Goal: Navigation & Orientation: Find specific page/section

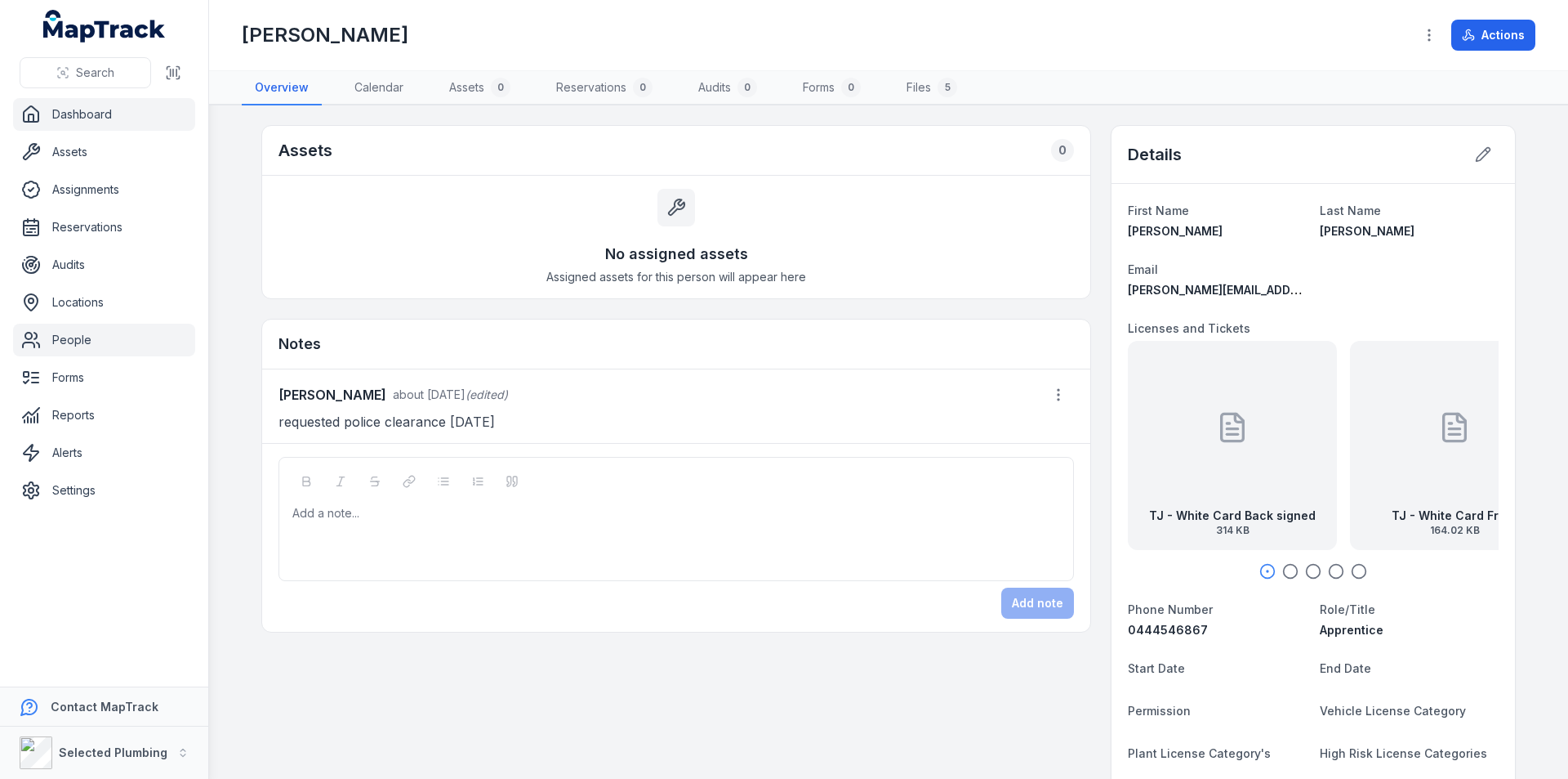
click at [43, 116] on link "Dashboard" at bounding box center [104, 114] width 182 height 33
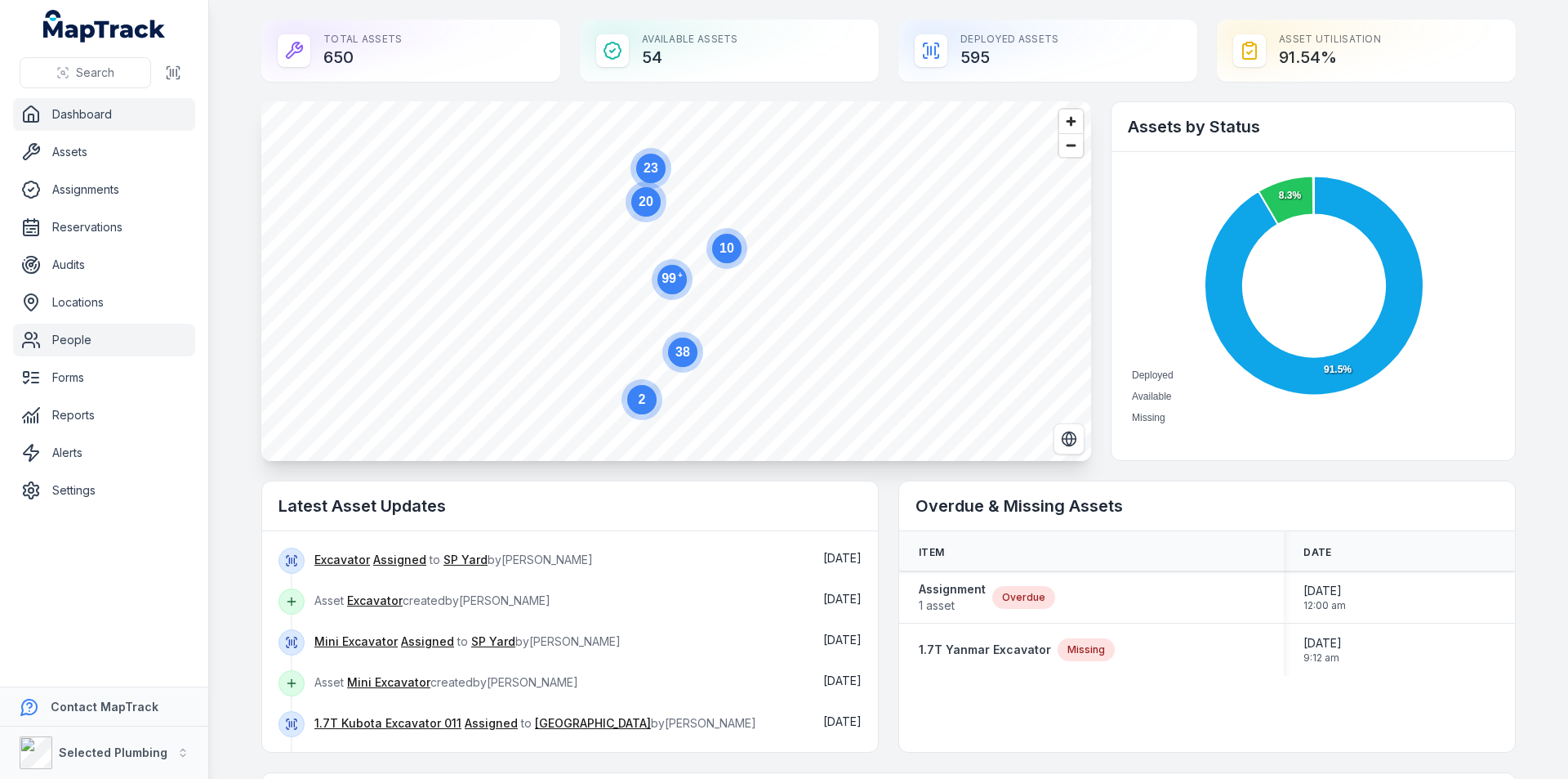
click at [73, 337] on link "People" at bounding box center [104, 339] width 182 height 33
